Goal: Task Accomplishment & Management: Manage account settings

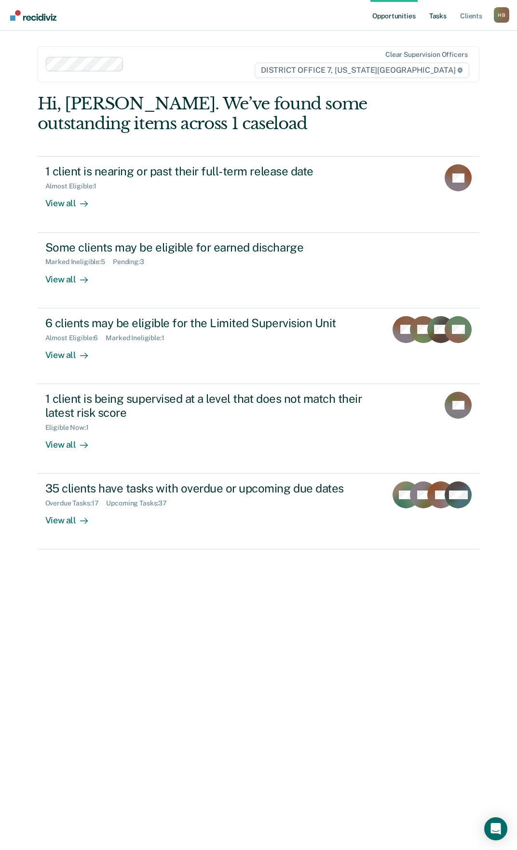
click at [438, 18] on link "Tasks" at bounding box center [437, 15] width 21 height 31
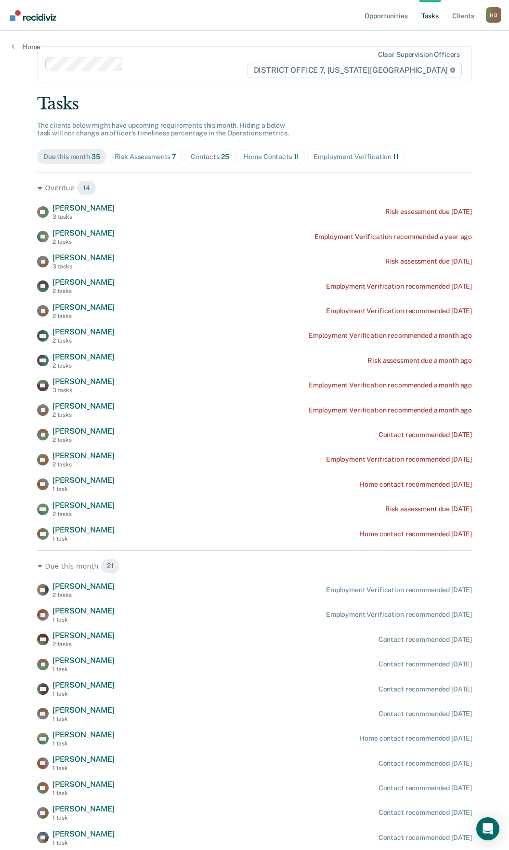
click at [141, 156] on div "Risk Assessments 7" at bounding box center [146, 157] width 62 height 8
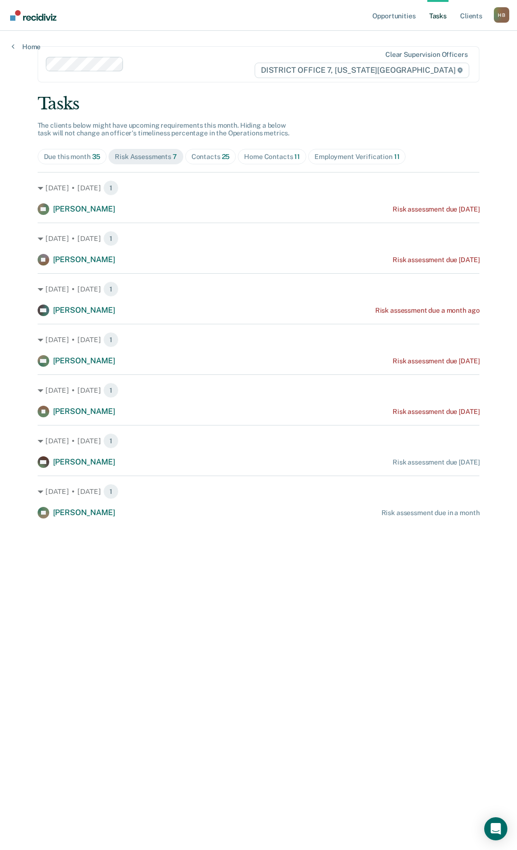
click at [262, 153] on div "Home Contacts 11" at bounding box center [272, 157] width 56 height 8
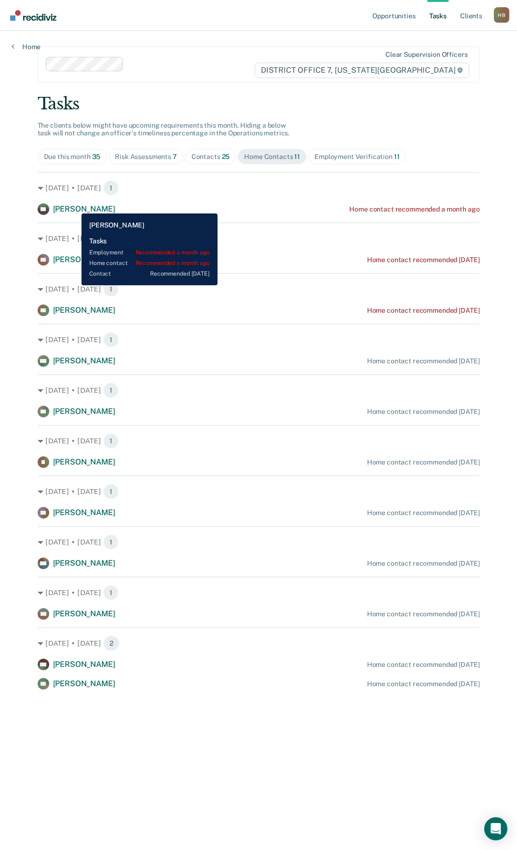
click at [74, 206] on span "[PERSON_NAME]" at bounding box center [84, 208] width 62 height 9
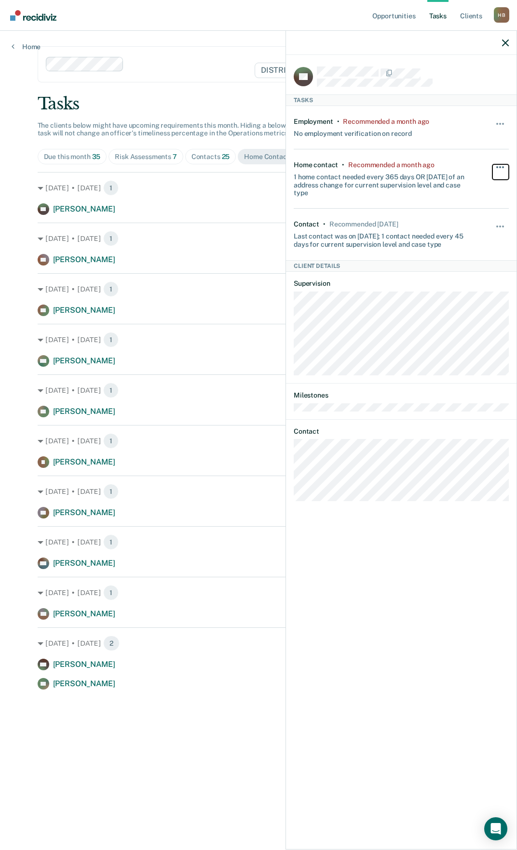
click at [497, 167] on button "button" at bounding box center [500, 171] width 16 height 15
click at [475, 237] on button "90 days" at bounding box center [473, 244] width 69 height 15
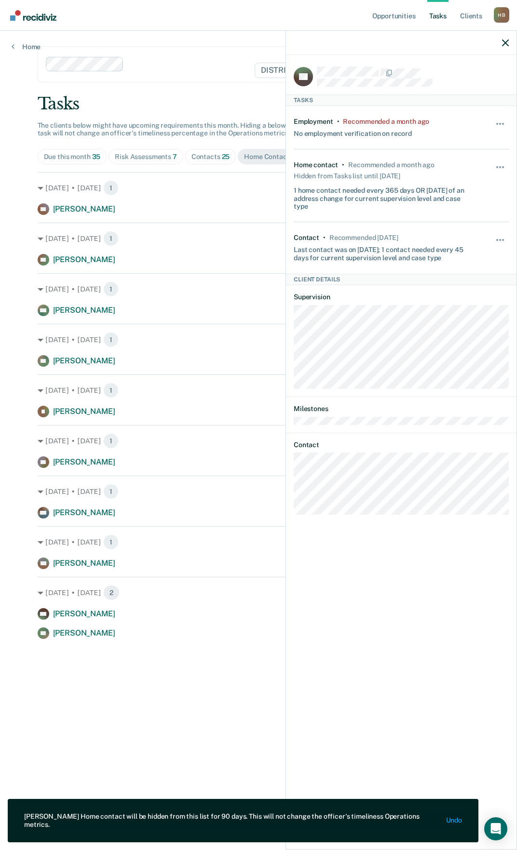
click at [175, 113] on div "Tasks" at bounding box center [259, 104] width 442 height 20
click at [507, 37] on div at bounding box center [401, 43] width 230 height 24
click at [504, 41] on icon "button" at bounding box center [505, 43] width 7 height 7
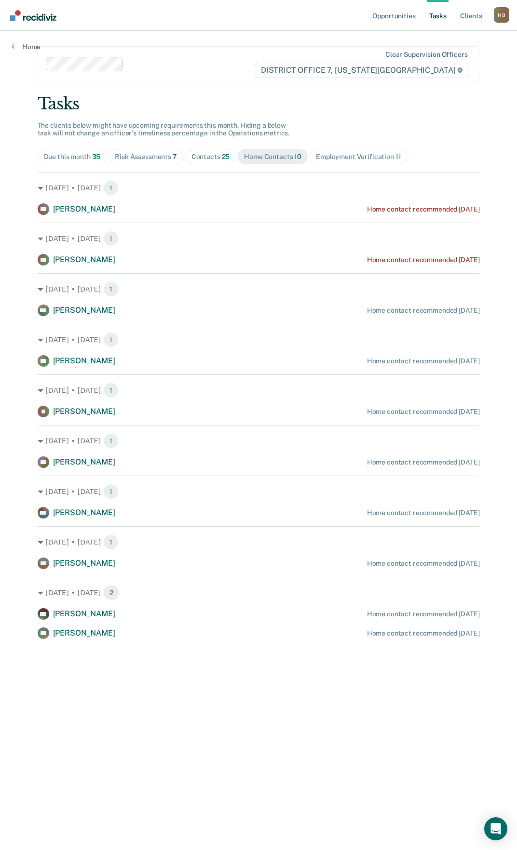
click at [164, 160] on div "Risk Assessments 7" at bounding box center [146, 157] width 62 height 8
